Goal: Task Accomplishment & Management: Use online tool/utility

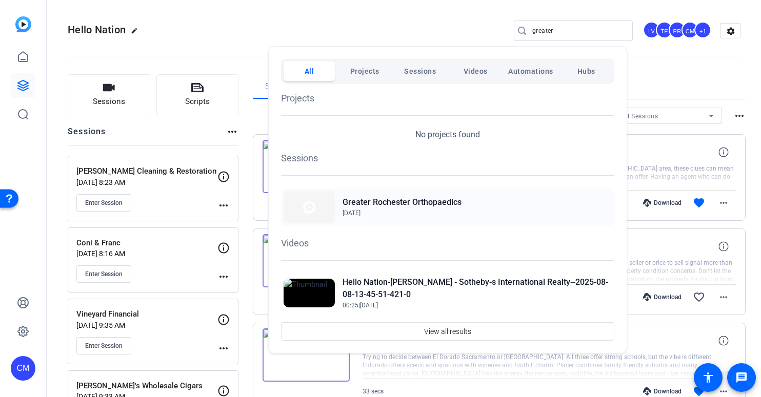
click at [395, 209] on span "[DATE]" at bounding box center [402, 213] width 119 height 9
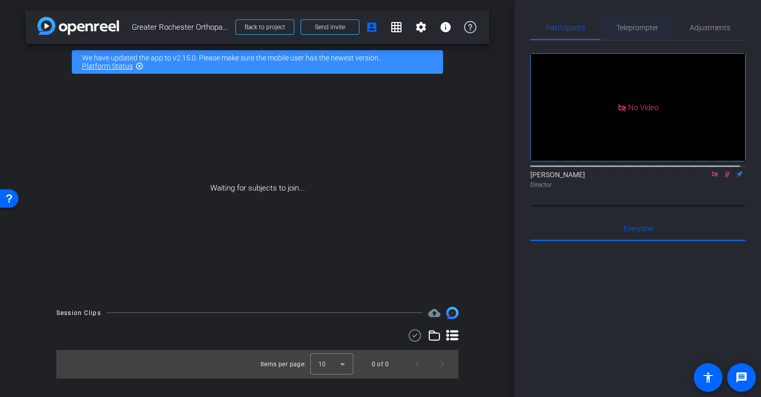
click at [632, 17] on span "Teleprompter" at bounding box center [637, 27] width 42 height 25
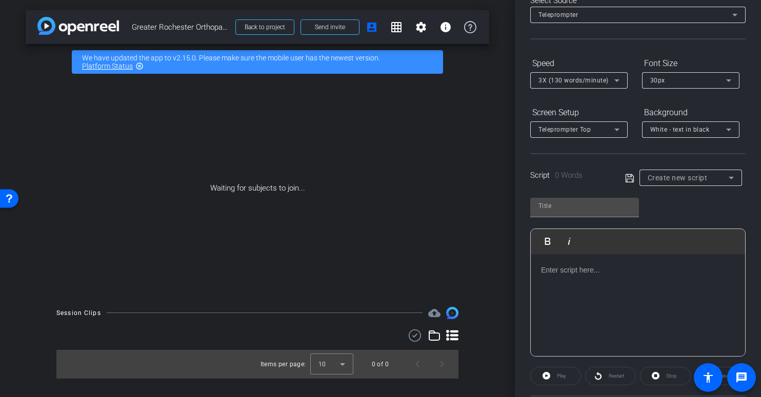
scroll to position [108, 0]
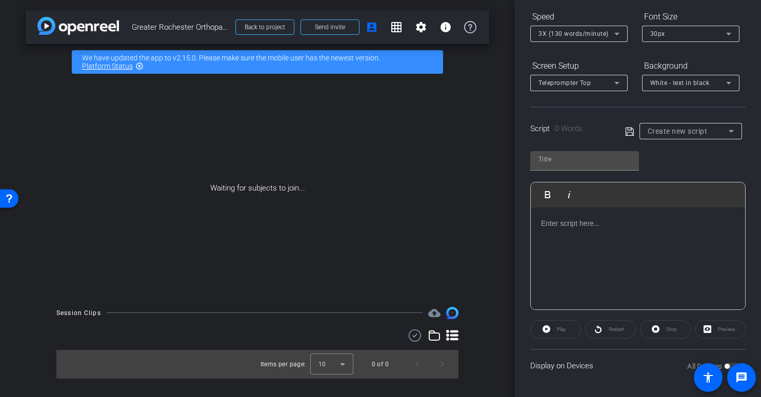
click at [576, 231] on div at bounding box center [638, 259] width 214 height 103
click at [582, 232] on div at bounding box center [638, 259] width 214 height 103
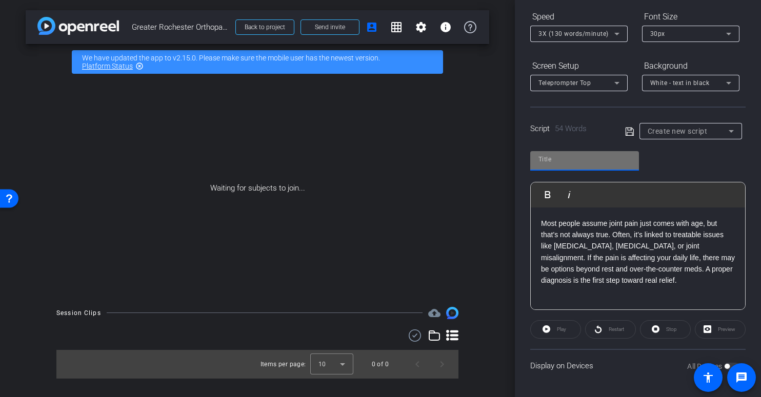
click at [583, 161] on input "text" at bounding box center [585, 159] width 92 height 12
type input "1"
click at [629, 130] on icon at bounding box center [629, 131] width 8 height 8
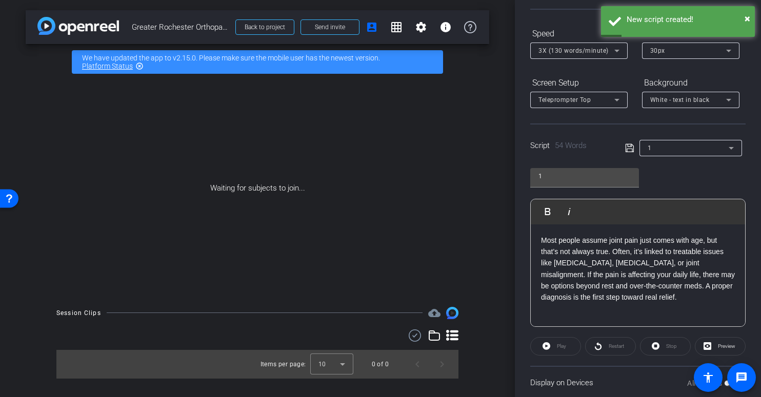
scroll to position [0, 0]
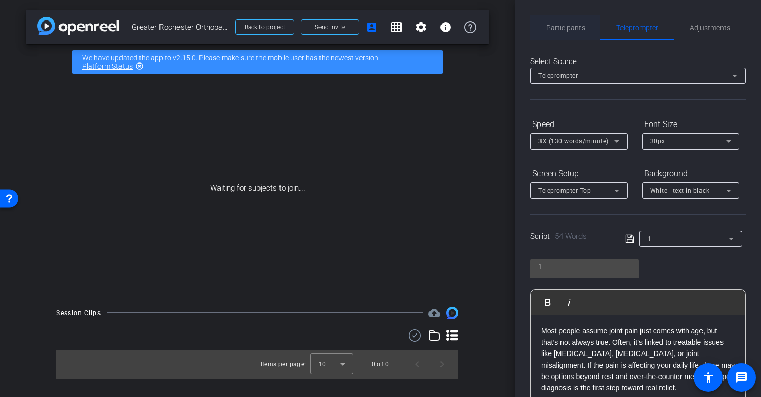
click at [569, 30] on span "Participants" at bounding box center [565, 27] width 39 height 7
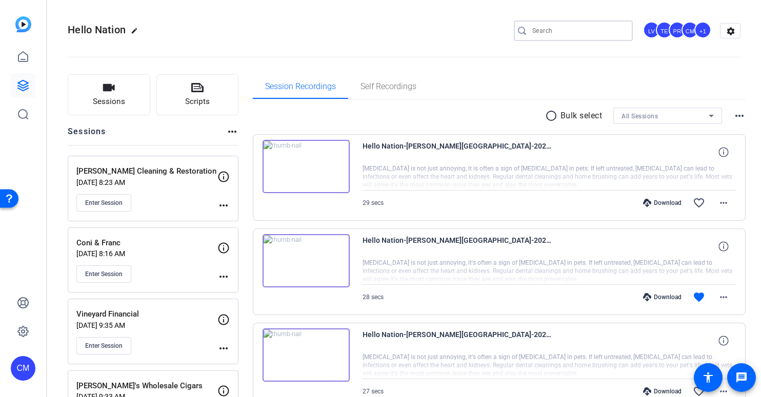
click at [566, 30] on input "Search" at bounding box center [578, 31] width 92 height 12
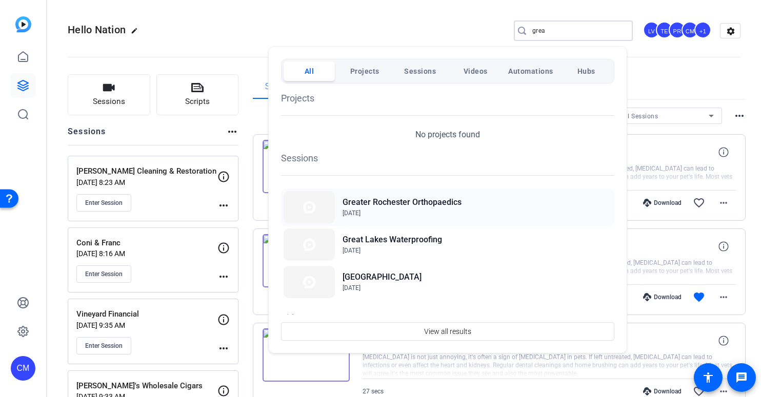
type input "grea"
click at [439, 205] on h2 "Greater Rochester Orthopaedics" at bounding box center [402, 202] width 119 height 12
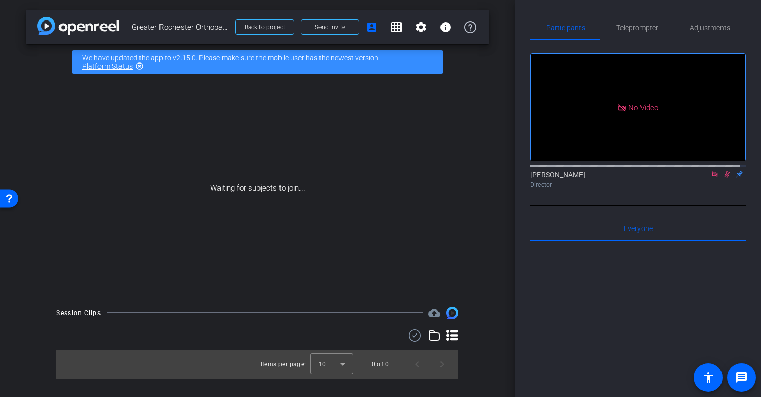
click at [280, 230] on div "Waiting for subjects to join..." at bounding box center [258, 188] width 464 height 217
click at [335, 26] on span "Send invite" at bounding box center [330, 27] width 30 height 8
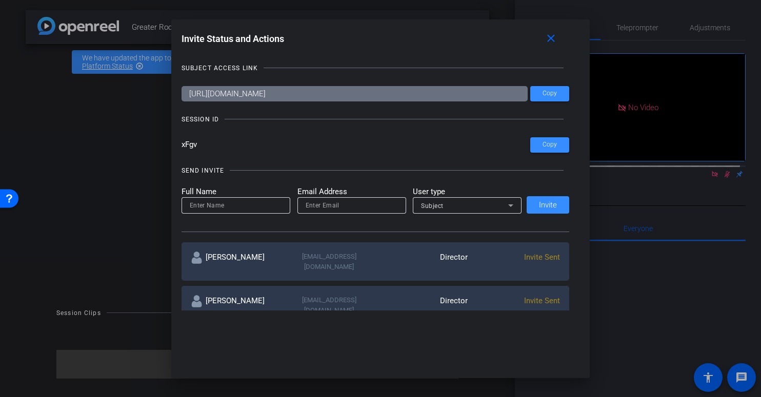
click at [158, 150] on div at bounding box center [380, 198] width 761 height 397
